Goal: Navigation & Orientation: Go to known website

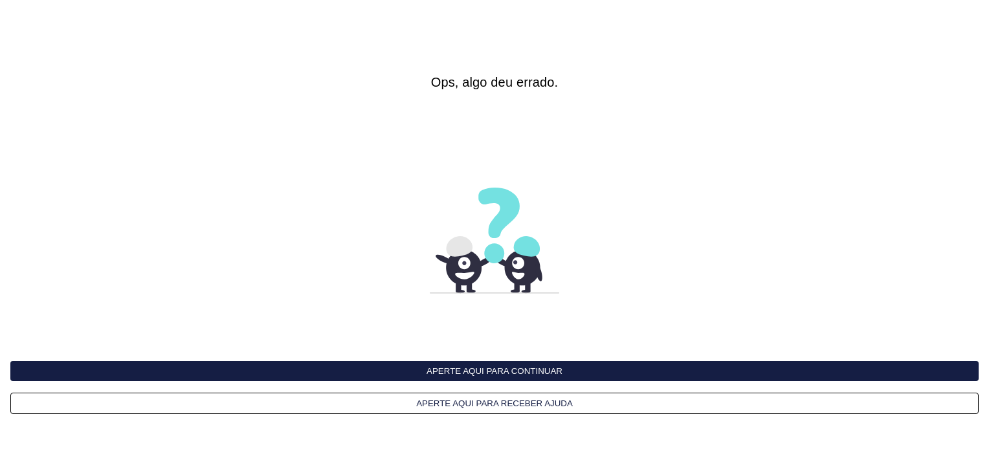
click at [508, 368] on button "Aperte aqui para continuar" at bounding box center [494, 371] width 969 height 20
click at [441, 370] on button "Aperte aqui para continuar" at bounding box center [494, 371] width 969 height 20
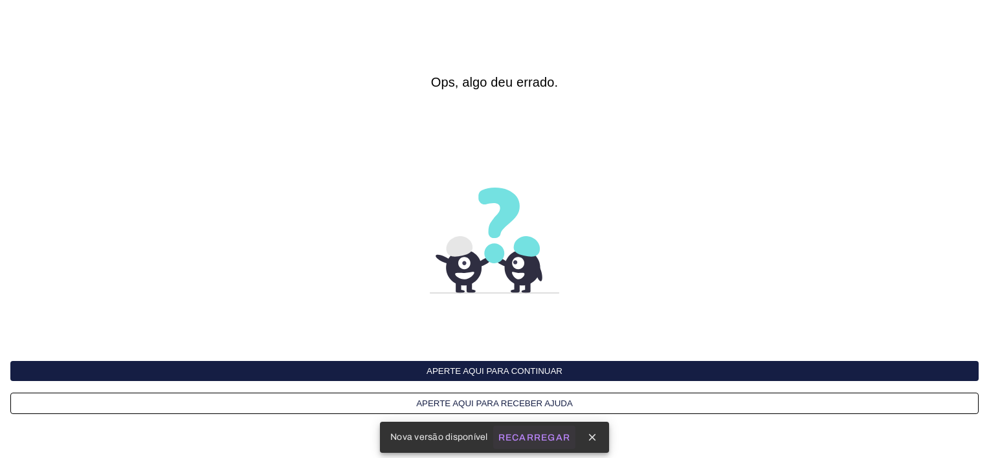
click at [0, 0] on slot "Recarregar" at bounding box center [0, 0] width 0 height 0
